Goal: Information Seeking & Learning: Learn about a topic

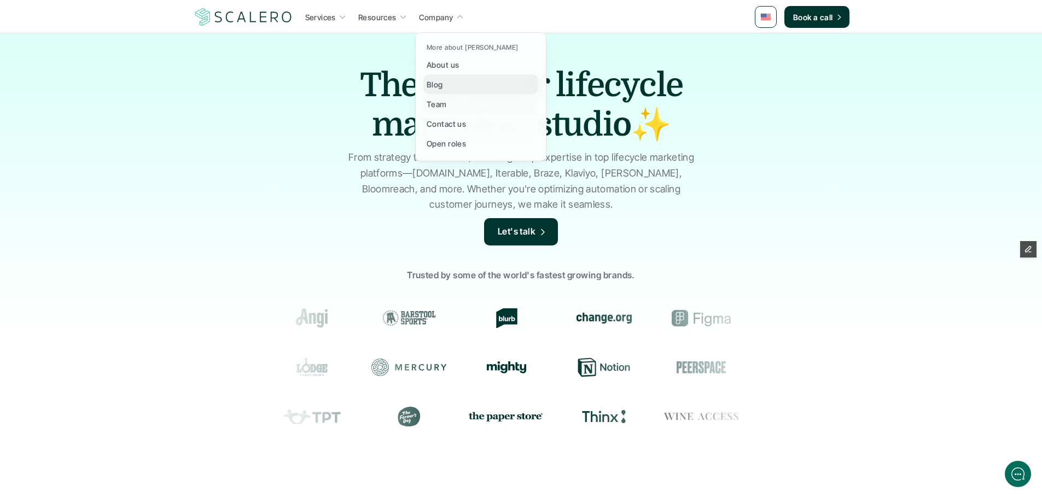
click at [433, 81] on p "Blog" at bounding box center [435, 84] width 16 height 11
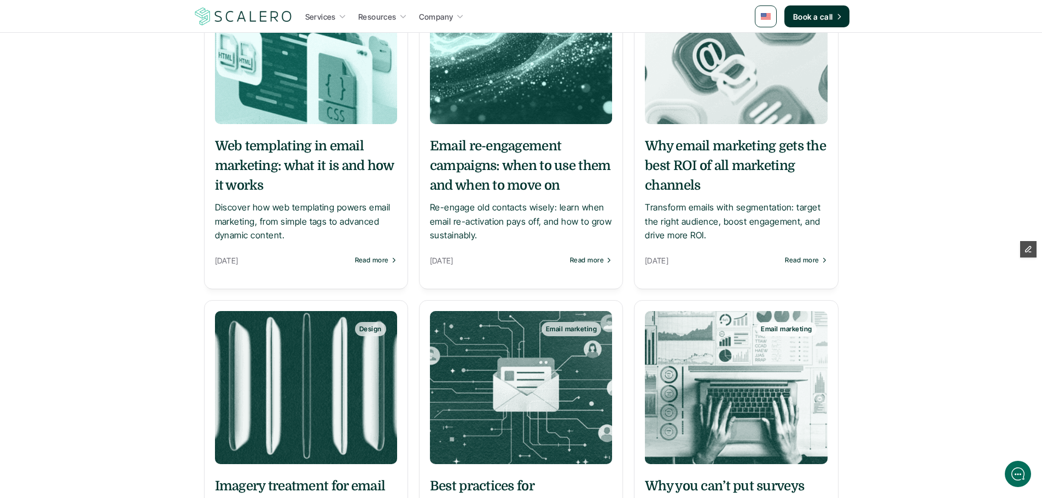
scroll to position [109, 0]
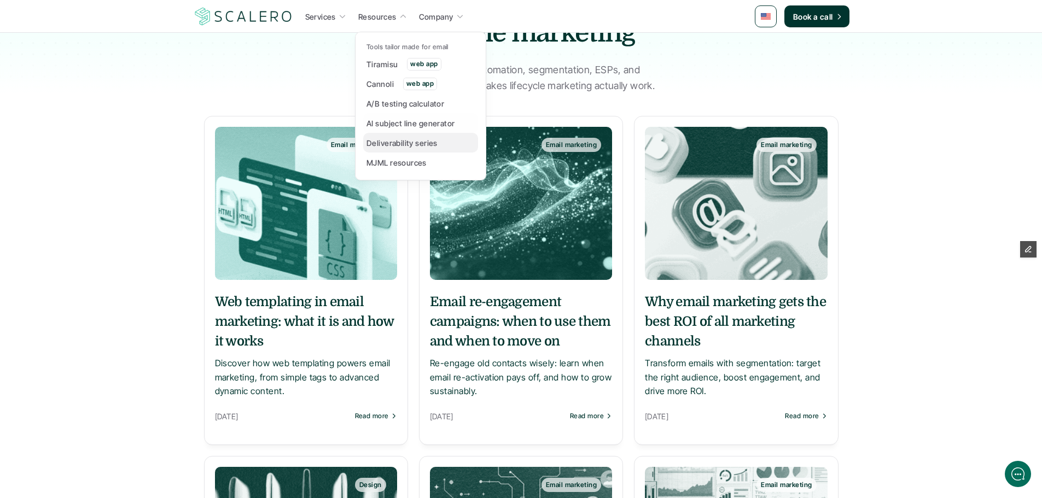
click at [408, 147] on p "Deliverability series" at bounding box center [401, 142] width 71 height 11
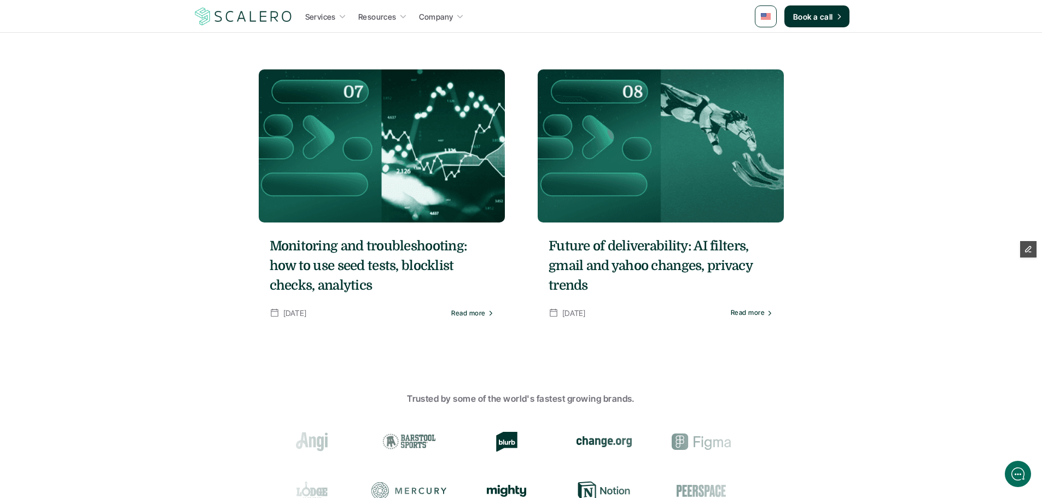
scroll to position [875, 0]
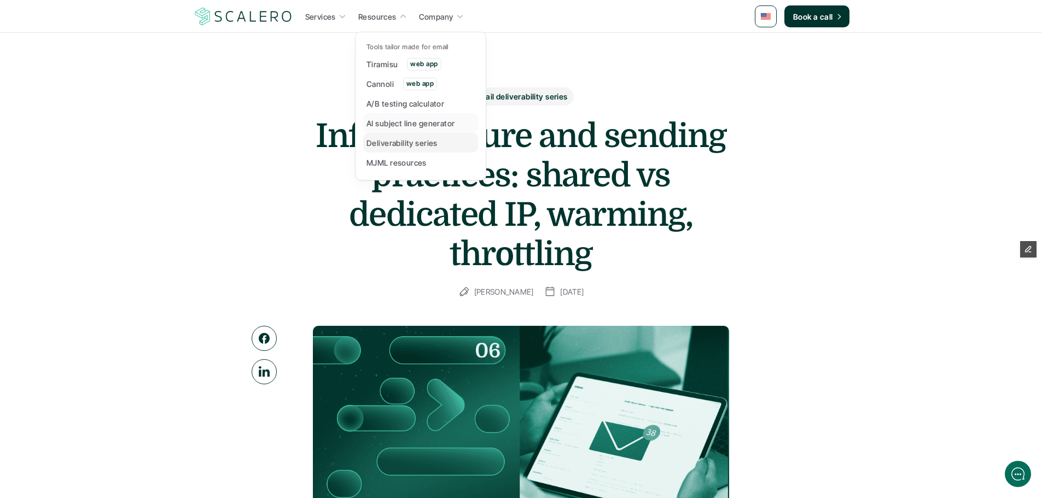
click at [403, 142] on p "Deliverability series" at bounding box center [401, 142] width 71 height 11
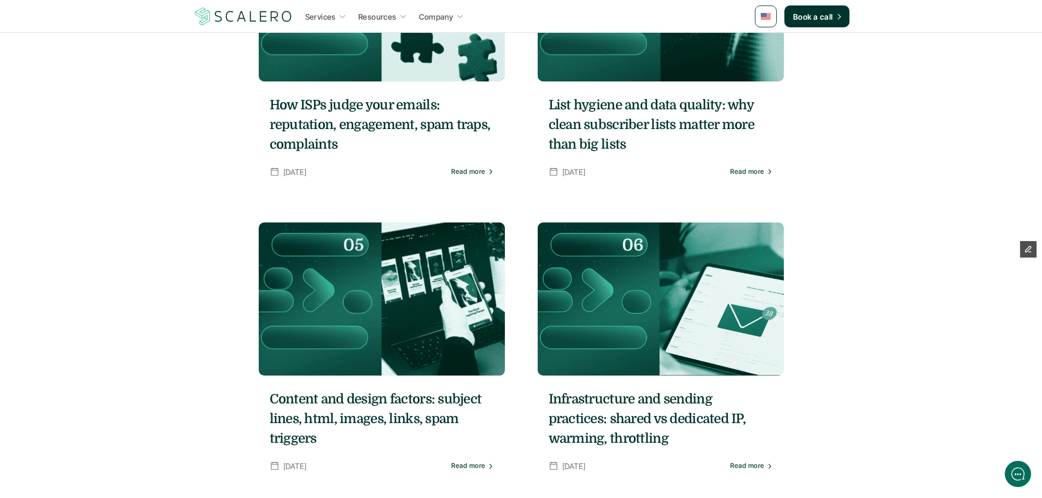
scroll to position [766, 0]
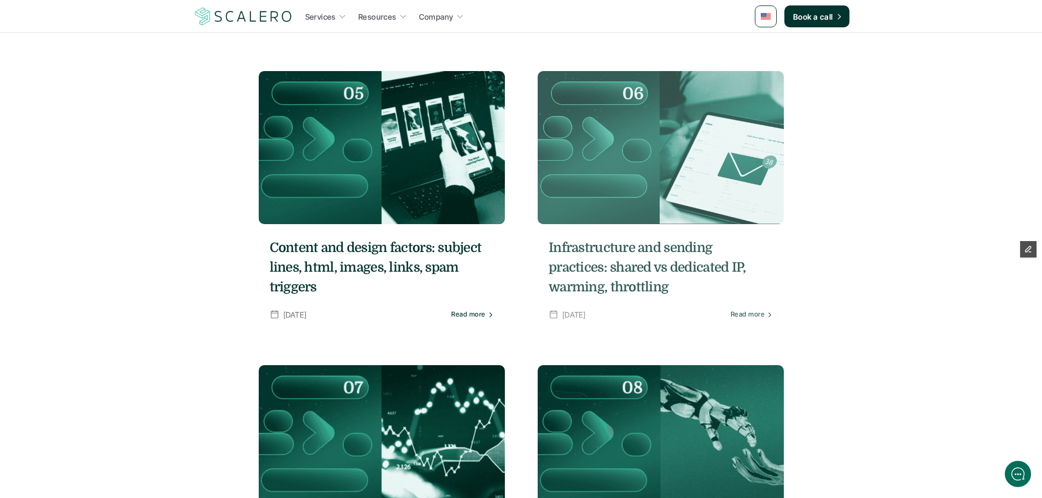
click at [657, 248] on h5 "Infrastructure and sending practices: shared vs dedicated IP, warming, throttli…" at bounding box center [660, 267] width 224 height 59
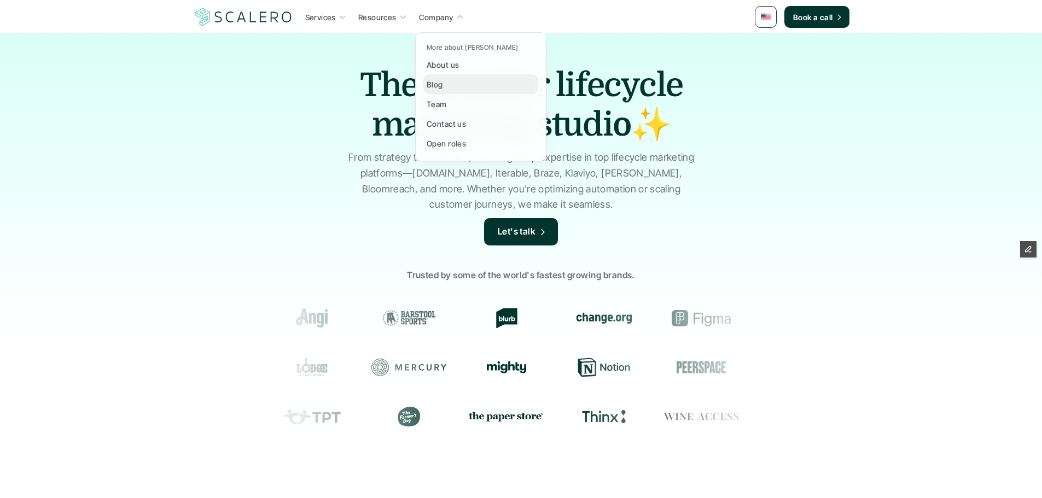
click at [442, 83] on p "Blog" at bounding box center [435, 84] width 16 height 11
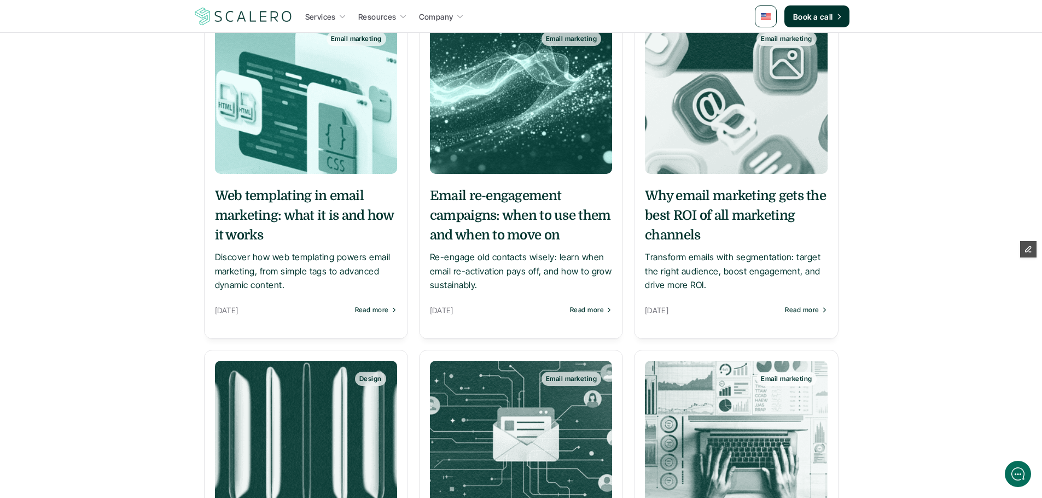
scroll to position [219, 0]
